Goal: Book appointment/travel/reservation

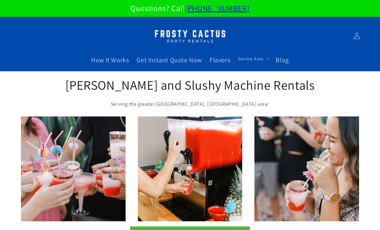
click at [287, 60] on span "Blog" at bounding box center [282, 60] width 13 height 8
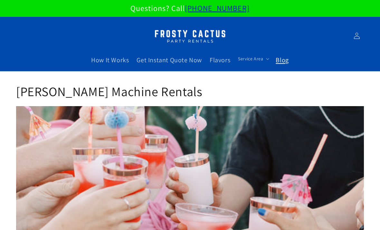
click at [114, 63] on span "How It Works" at bounding box center [110, 60] width 38 height 8
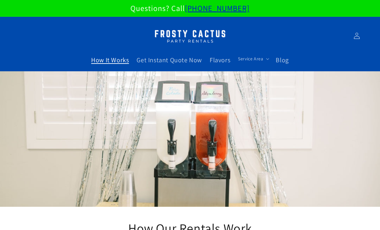
click at [220, 62] on span "Flavors" at bounding box center [220, 60] width 21 height 8
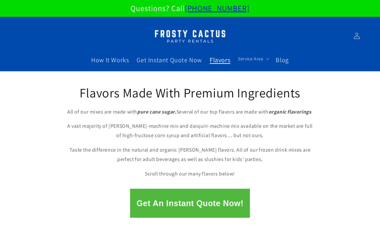
click at [251, 62] on summary "Service Area" at bounding box center [253, 59] width 38 height 14
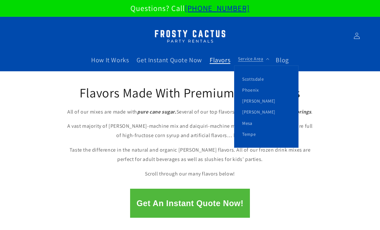
click at [253, 112] on link "[PERSON_NAME]" at bounding box center [267, 111] width 64 height 11
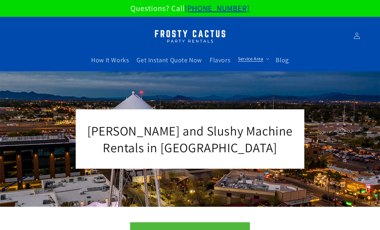
click at [182, 64] on link "Get Instant Quote Now" at bounding box center [169, 60] width 73 height 16
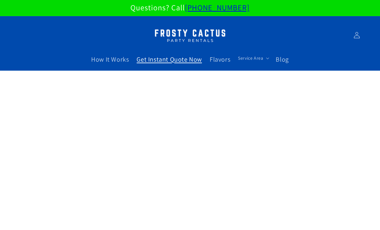
scroll to position [1, 0]
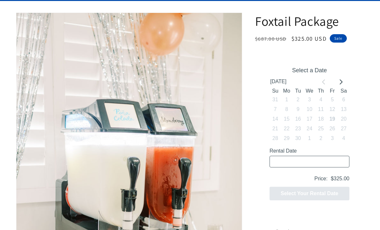
scroll to position [70, 0]
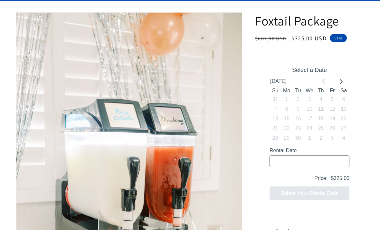
click at [342, 84] on button "Go to next month" at bounding box center [341, 82] width 10 height 10
click at [320, 83] on button "Go to previous month" at bounding box center [324, 81] width 10 height 10
click at [344, 83] on button "Go to next month" at bounding box center [341, 81] width 10 height 10
click at [343, 84] on button "Go to next month" at bounding box center [341, 81] width 10 height 10
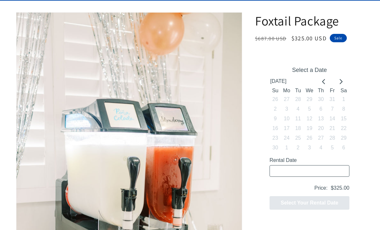
click at [342, 83] on icon "Go to next month" at bounding box center [340, 81] width 5 height 5
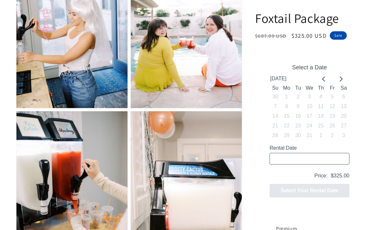
scroll to position [563, 0]
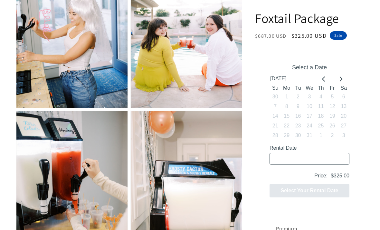
click at [344, 77] on button "Go to next month" at bounding box center [341, 79] width 10 height 10
click at [342, 77] on icon "Go to next month" at bounding box center [340, 78] width 5 height 5
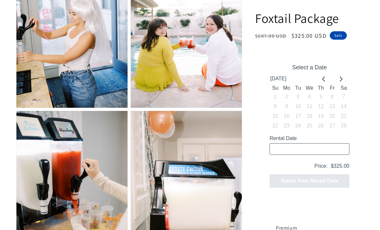
click at [324, 76] on icon "Go to previous month" at bounding box center [324, 78] width 5 height 5
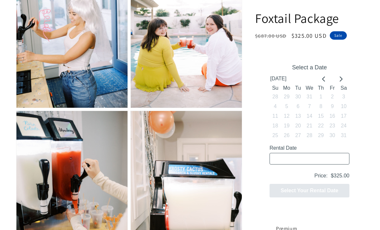
click at [321, 82] on button "Go to previous month" at bounding box center [324, 79] width 10 height 10
click at [323, 82] on button "Go to previous month" at bounding box center [324, 79] width 10 height 10
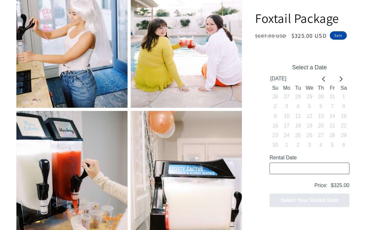
click at [320, 79] on button "Go to previous month" at bounding box center [324, 79] width 10 height 10
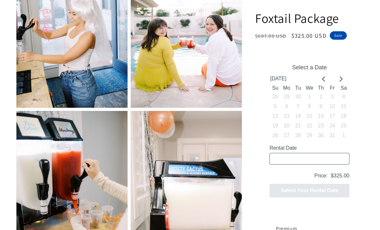
click at [322, 80] on icon "Go to previous month" at bounding box center [324, 78] width 5 height 5
click at [304, 160] on input "Rental Date" at bounding box center [310, 159] width 80 height 12
click at [295, 162] on input "Rental Date" at bounding box center [310, 159] width 80 height 12
click at [294, 157] on input "Rental Date" at bounding box center [310, 159] width 80 height 12
click at [331, 177] on p "Price: $325.00" at bounding box center [310, 176] width 80 height 10
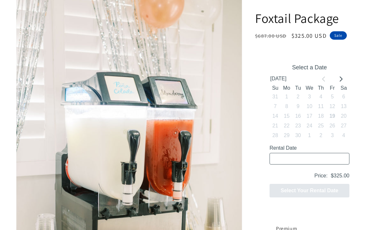
scroll to position [97, 0]
click at [340, 81] on button "Go to next month" at bounding box center [341, 79] width 10 height 10
click at [343, 78] on icon "Go to next month" at bounding box center [340, 78] width 5 height 5
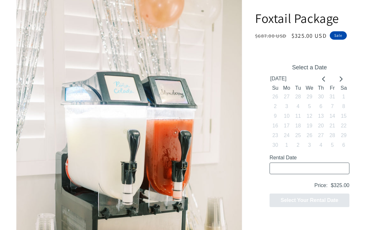
click at [341, 80] on icon "Go to next month" at bounding box center [341, 78] width 3 height 5
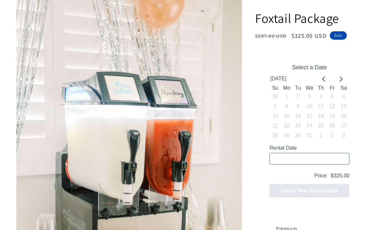
click at [344, 81] on button "Go to next month" at bounding box center [341, 79] width 10 height 10
click at [341, 82] on button "Go to next month" at bounding box center [341, 79] width 10 height 10
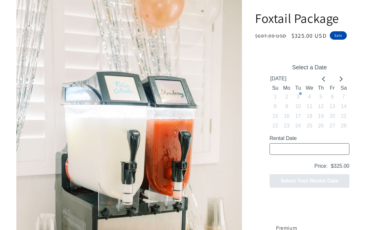
click at [342, 82] on button "Go to next month" at bounding box center [341, 79] width 10 height 10
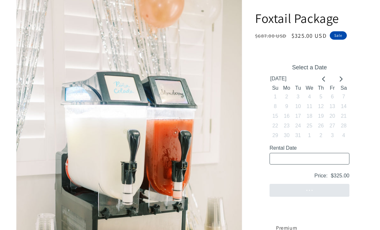
click at [343, 81] on icon "Go to next month" at bounding box center [340, 78] width 5 height 5
click at [345, 79] on button "Go to next month" at bounding box center [341, 79] width 10 height 10
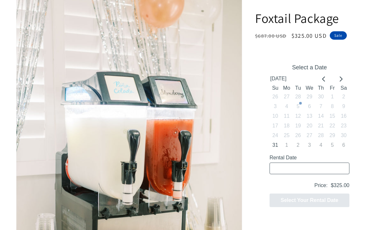
click at [341, 80] on icon "Go to next month" at bounding box center [341, 78] width 3 height 5
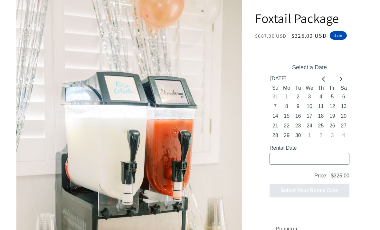
click at [325, 81] on icon "Go to previous month" at bounding box center [323, 78] width 3 height 5
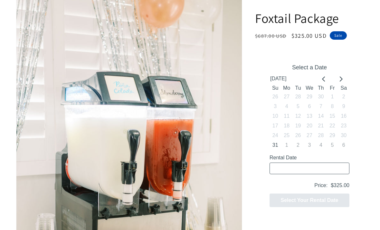
click at [340, 80] on icon "Go to next month" at bounding box center [340, 78] width 5 height 5
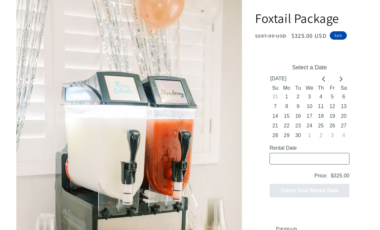
click at [339, 80] on icon "Go to next month" at bounding box center [340, 78] width 5 height 5
click at [324, 81] on icon "Go to previous month" at bounding box center [323, 78] width 3 height 5
click at [325, 78] on icon "Go to previous month" at bounding box center [324, 78] width 5 height 5
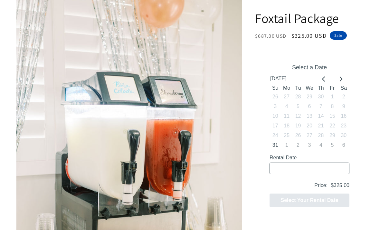
click at [323, 77] on icon "Go to previous month" at bounding box center [324, 78] width 5 height 5
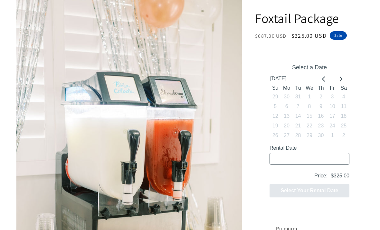
click at [321, 79] on button "Go to previous month" at bounding box center [324, 79] width 10 height 10
click at [323, 79] on icon "Go to previous month" at bounding box center [323, 78] width 3 height 5
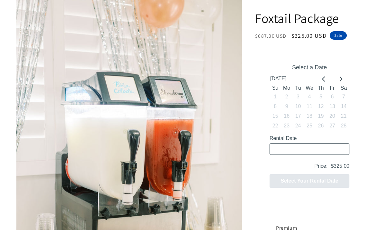
click at [320, 80] on button "Go to previous month" at bounding box center [324, 79] width 10 height 10
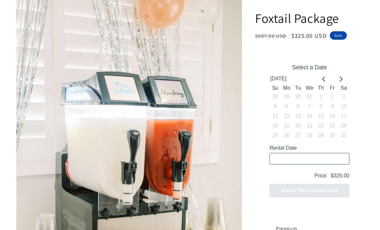
click at [325, 77] on icon "Go to previous month" at bounding box center [323, 78] width 3 height 5
click at [321, 79] on button "Go to previous month" at bounding box center [324, 79] width 10 height 10
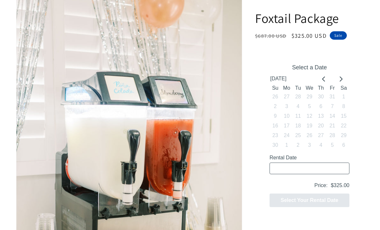
click at [322, 79] on icon "Go to previous month" at bounding box center [324, 78] width 5 height 5
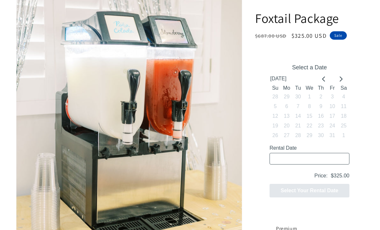
scroll to position [157, 0]
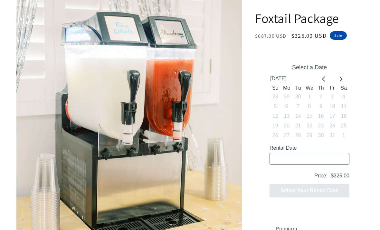
click at [325, 77] on icon "Go to previous month" at bounding box center [323, 78] width 3 height 5
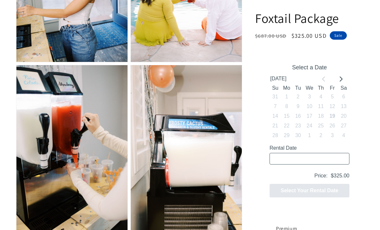
scroll to position [0, 0]
